Goal: Task Accomplishment & Management: Complete application form

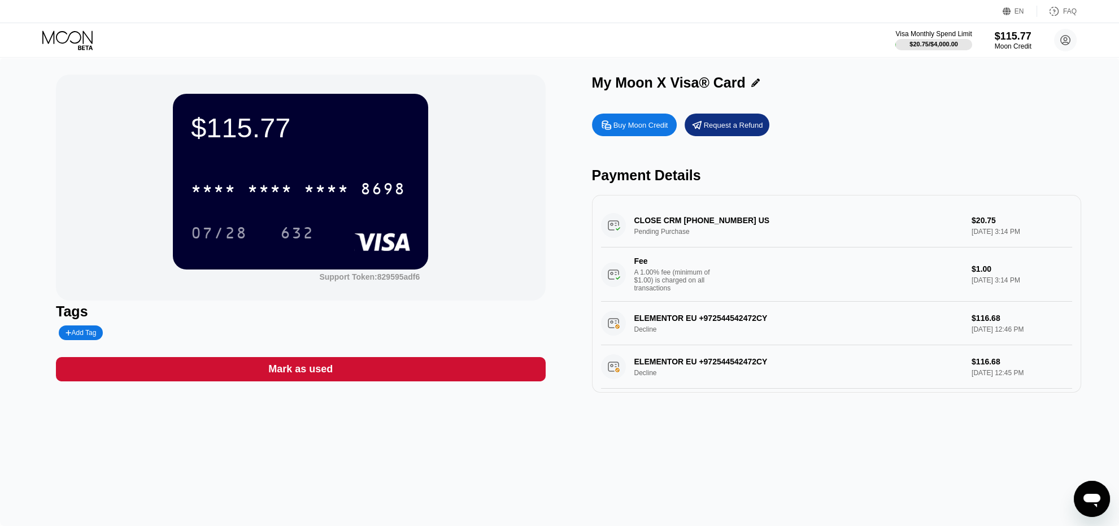
click at [733, 130] on div "Request a Refund" at bounding box center [733, 125] width 59 height 10
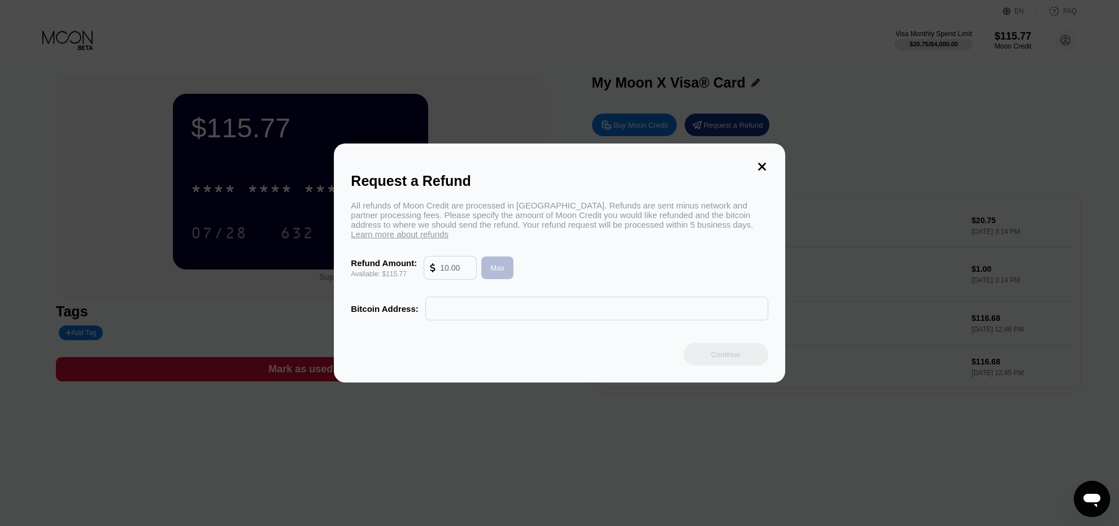
click at [496, 271] on div "Max" at bounding box center [497, 268] width 14 height 10
type input "115.77"
click at [481, 309] on input "text" at bounding box center [596, 308] width 330 height 23
paste input "bc1qr9y2xcp344c7g9v6qj628alzxcrmnvaqnt5jzq"
type input "bc1qr9y2xcp344c7g9v6qj628alzxcrmnvaqnt5jzq"
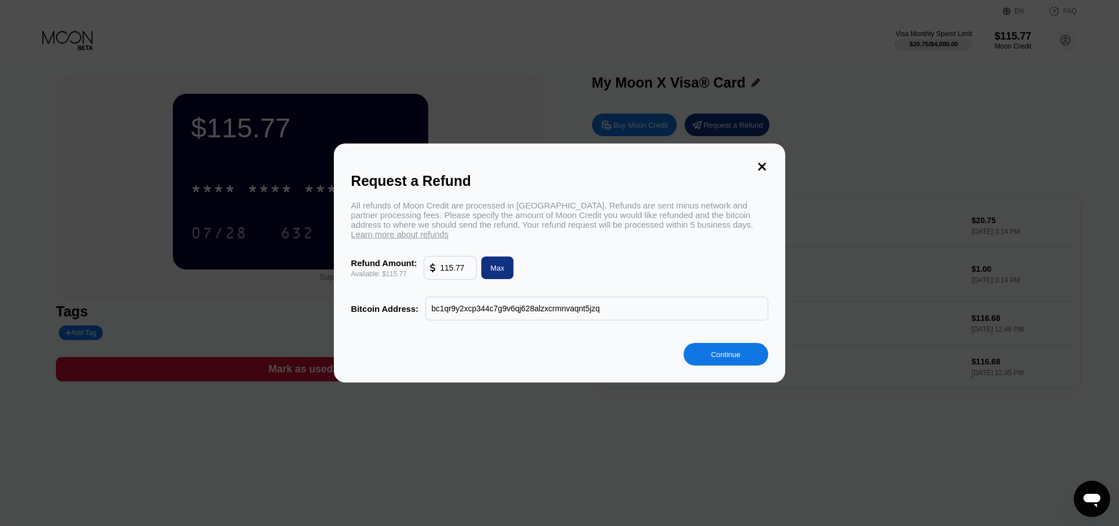
click at [732, 357] on div "Continue" at bounding box center [725, 355] width 29 height 10
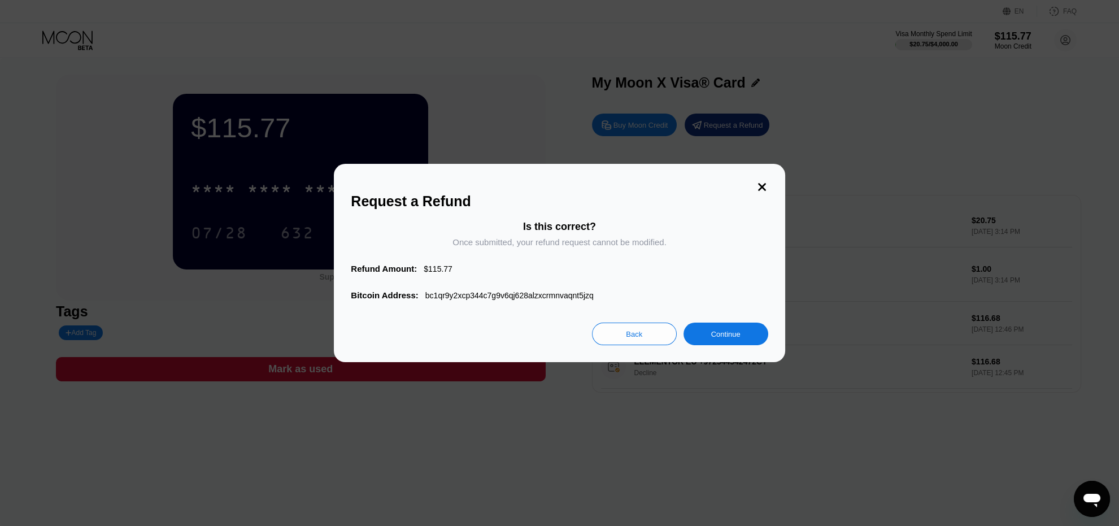
click at [728, 345] on div "Continue" at bounding box center [725, 333] width 85 height 23
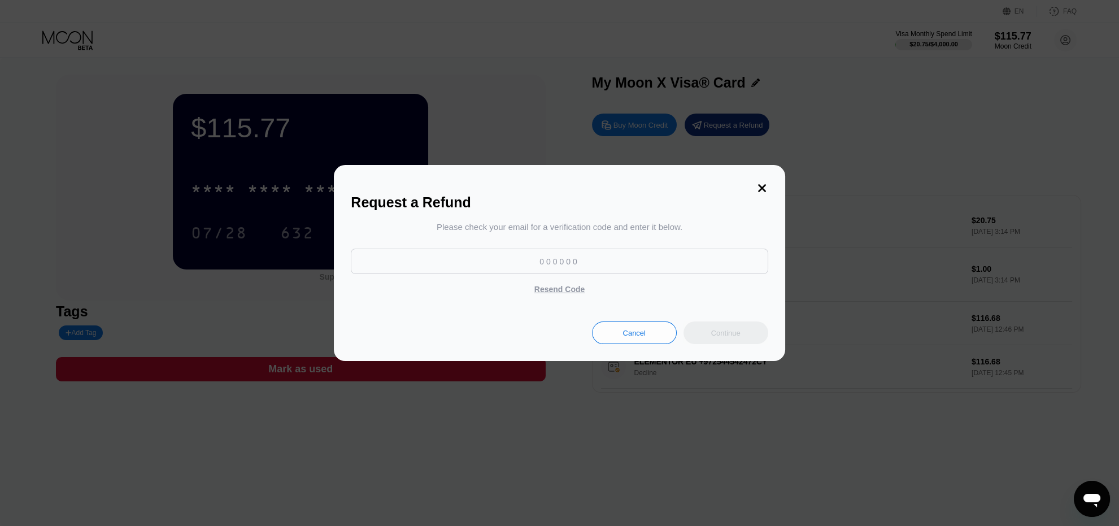
click at [550, 291] on div "Resend Code" at bounding box center [559, 289] width 50 height 10
click at [558, 288] on div "Resend Code" at bounding box center [559, 289] width 50 height 10
click at [570, 253] on input at bounding box center [559, 260] width 417 height 25
paste input "552409"
type input "552409"
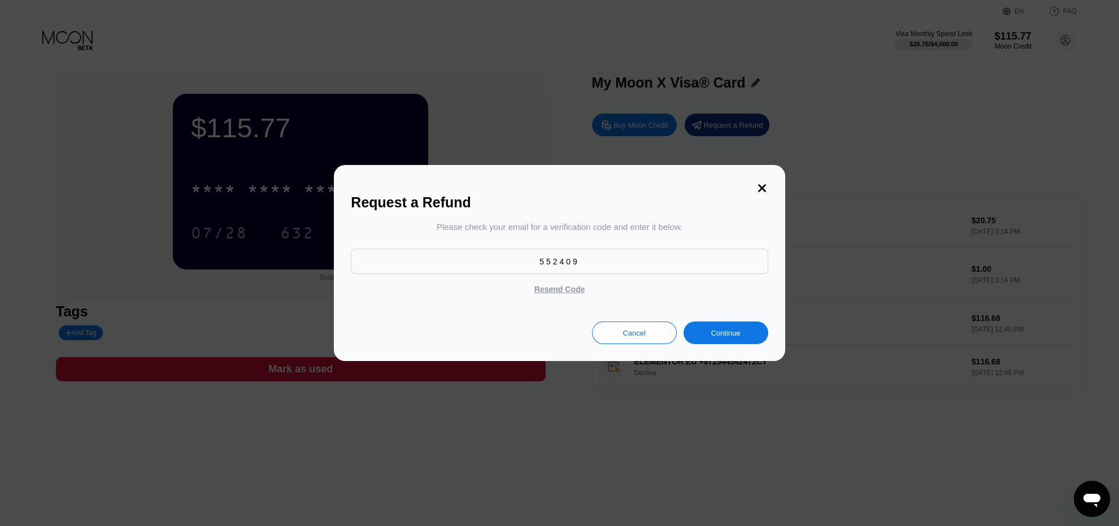
click at [731, 334] on div "Continue" at bounding box center [725, 333] width 29 height 10
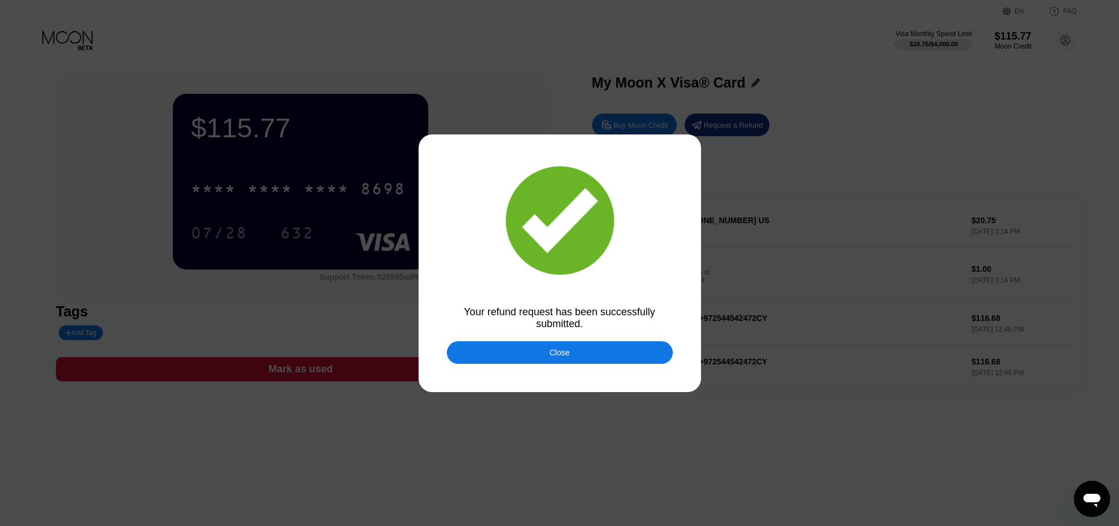
click at [575, 352] on div "Close" at bounding box center [560, 352] width 226 height 23
